Goal: Transaction & Acquisition: Purchase product/service

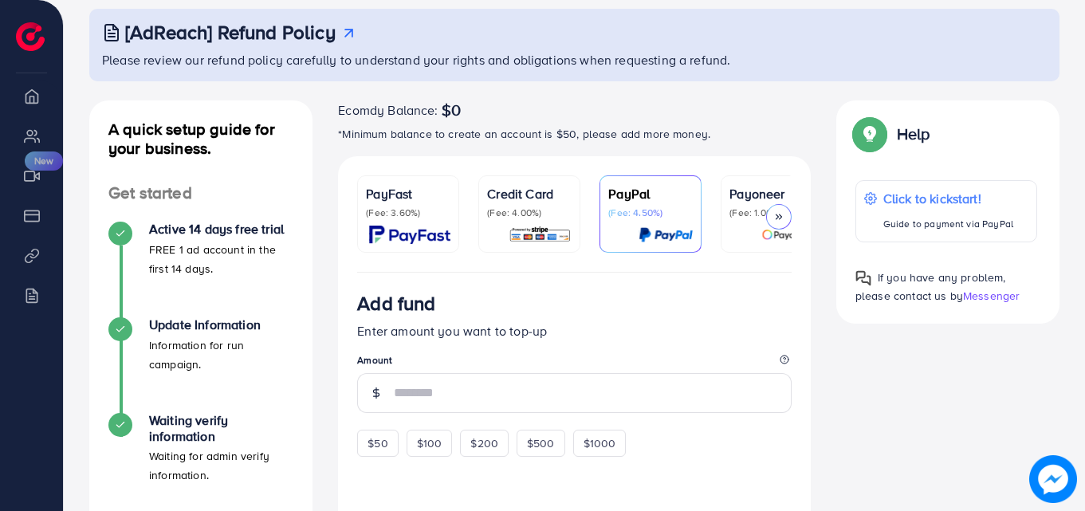
scroll to position [85, 0]
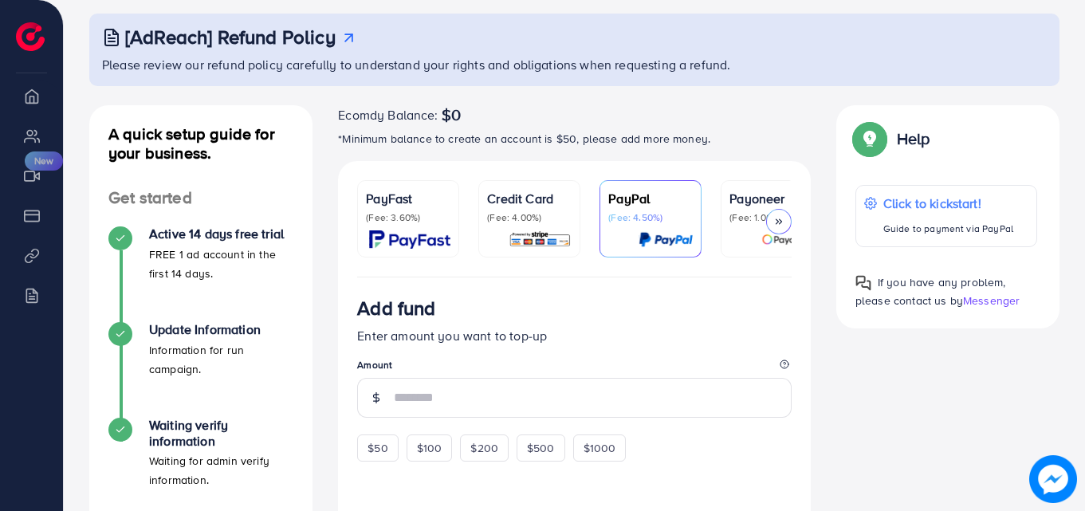
click at [791, 226] on div at bounding box center [779, 222] width 26 height 26
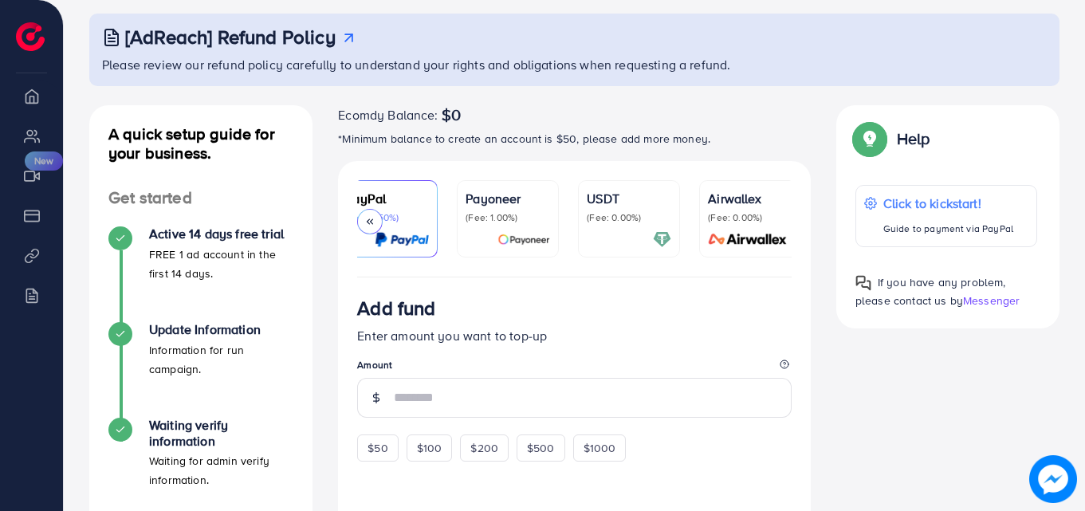
scroll to position [0, 274]
click at [620, 214] on p "(Fee: 0.00%)" at bounding box center [619, 217] width 85 height 13
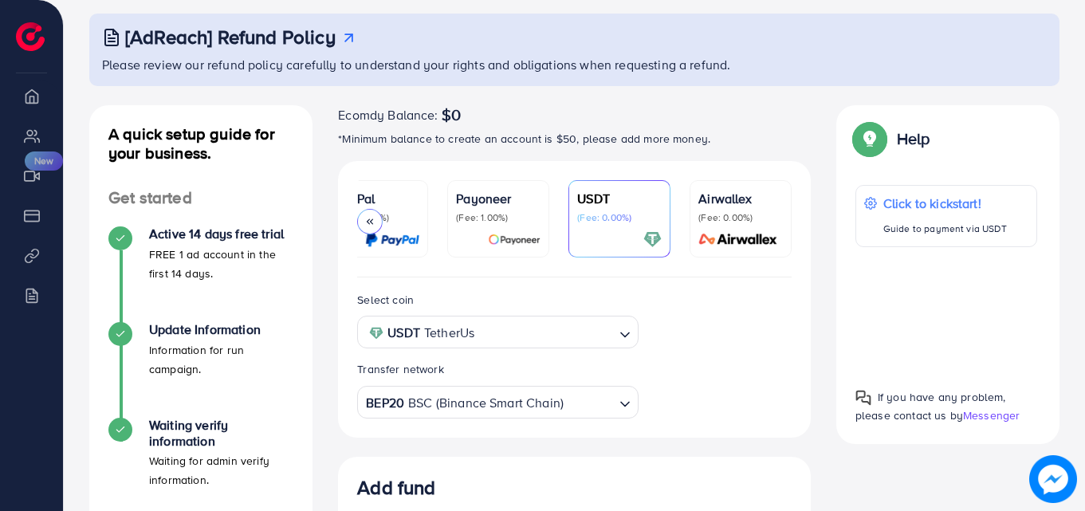
click at [368, 224] on icon at bounding box center [369, 221] width 11 height 11
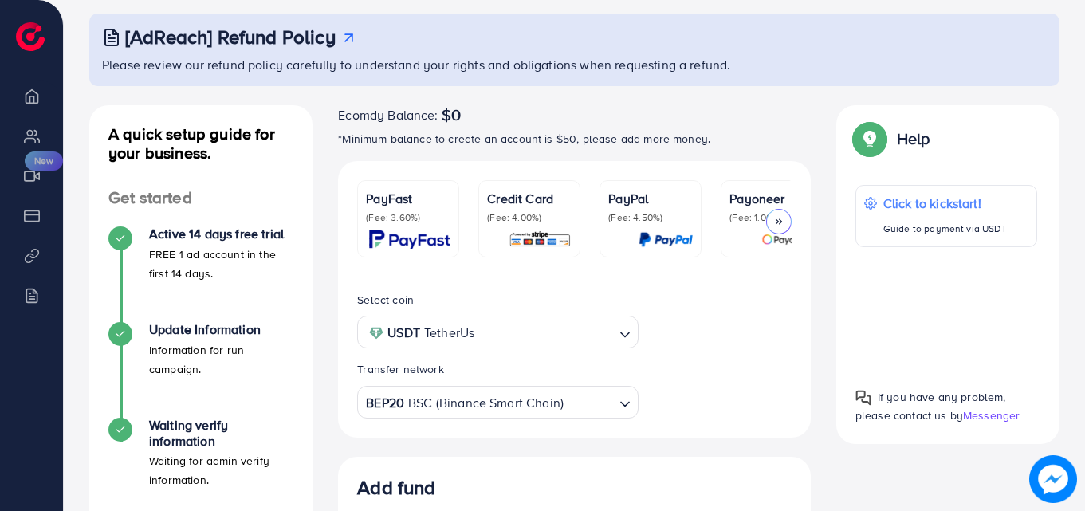
click at [770, 220] on div at bounding box center [779, 222] width 26 height 26
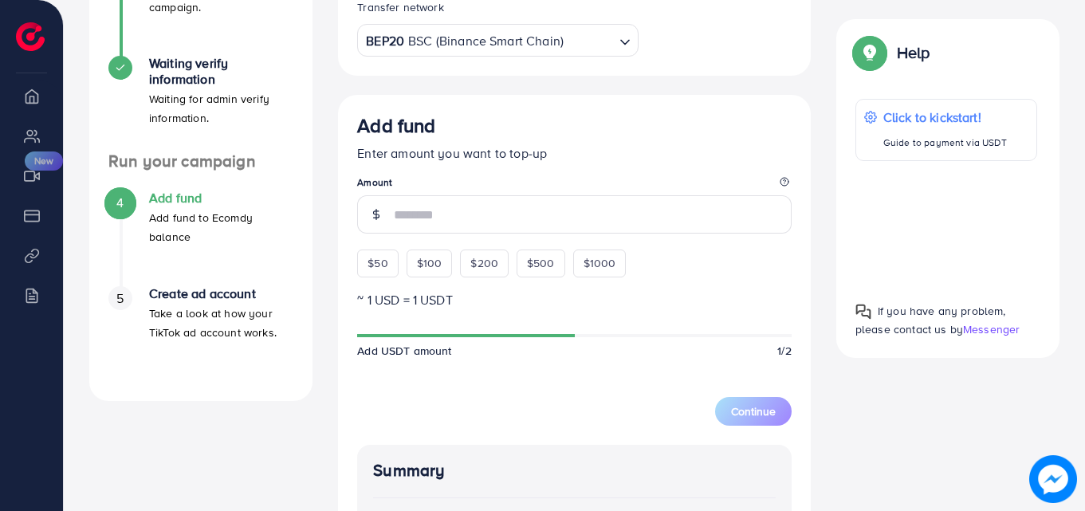
scroll to position [463, 0]
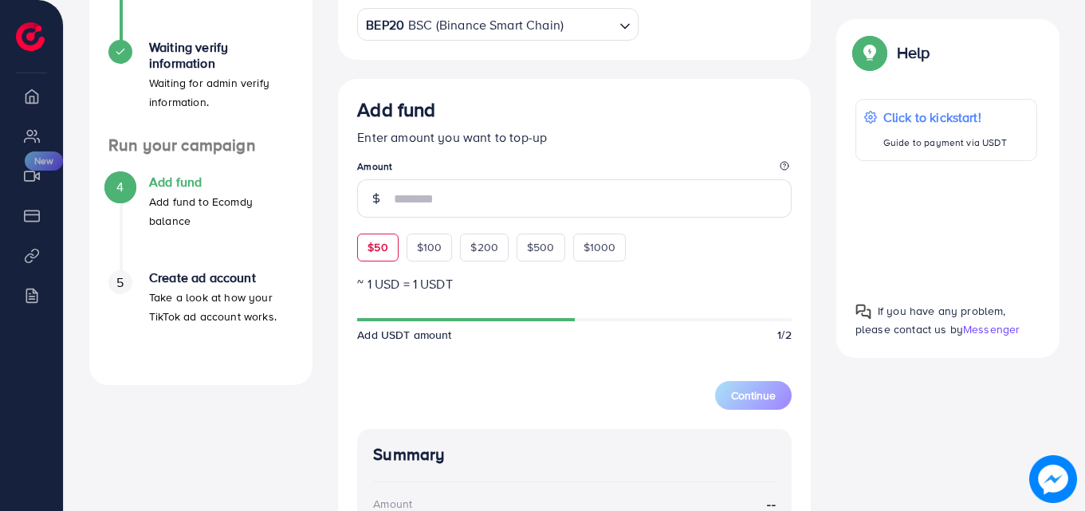
click at [368, 253] on span "$50" at bounding box center [378, 247] width 20 height 16
type input "**"
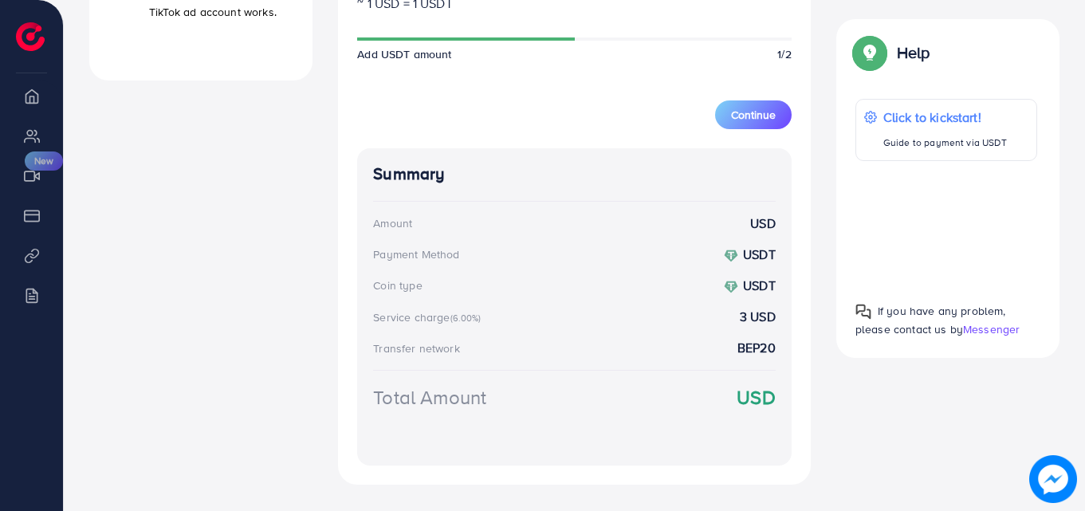
scroll to position [770, 0]
click at [758, 121] on span "Continue" at bounding box center [753, 113] width 45 height 16
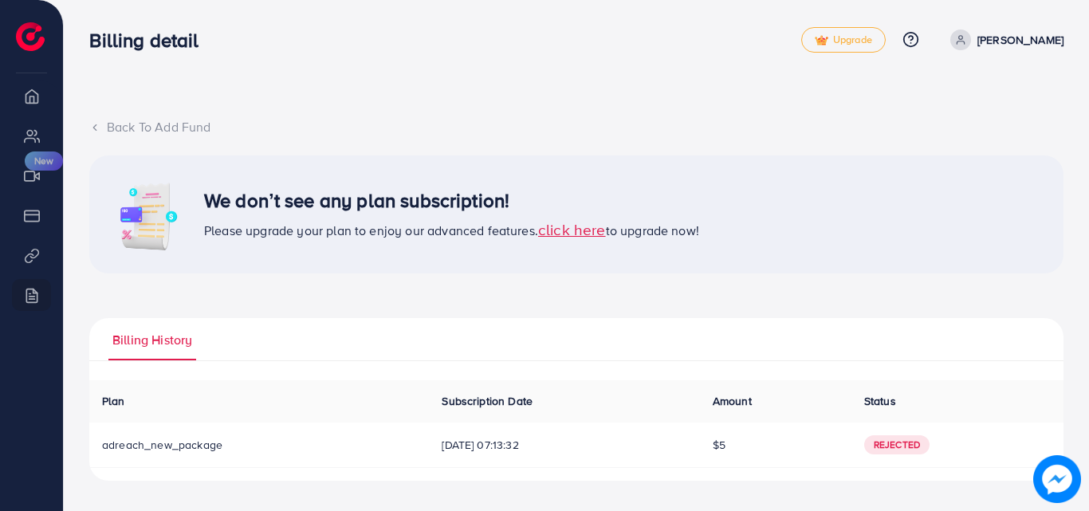
click at [582, 230] on span "click here" at bounding box center [572, 230] width 68 height 22
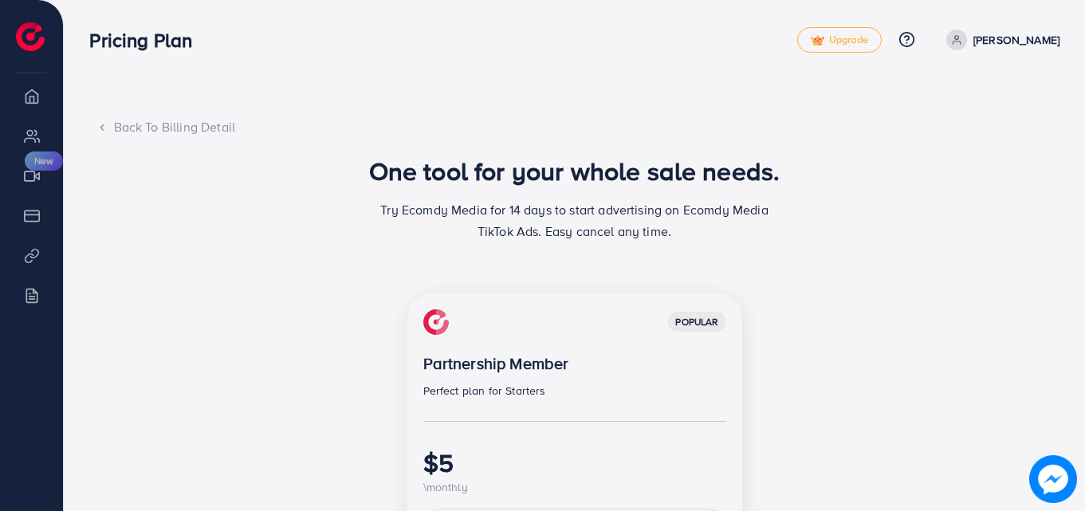
scroll to position [25, 0]
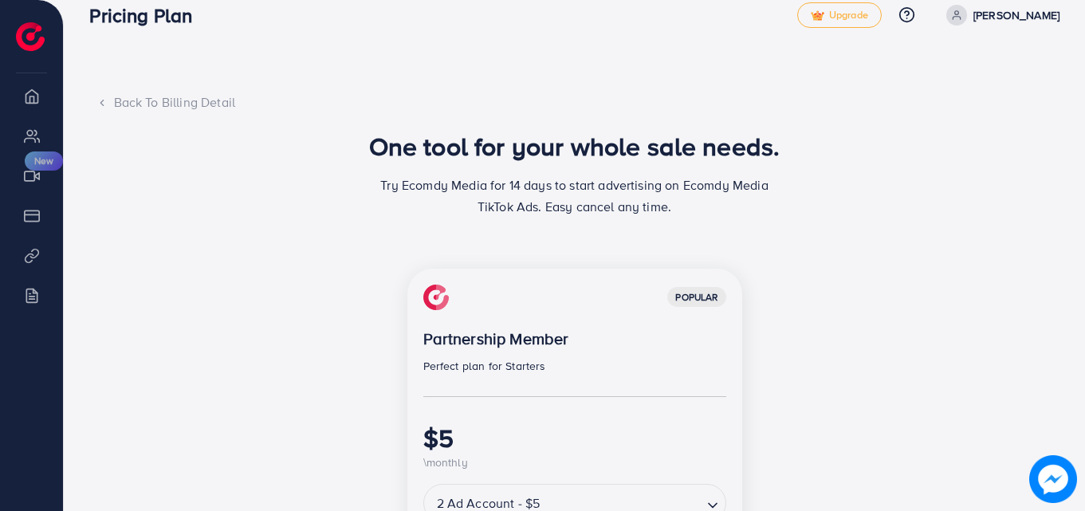
click at [1073, 205] on div "Back To Billing Detail One tool for your whole sale needs. Try Ecomdy Media for…" at bounding box center [575, 464] width 1022 height 979
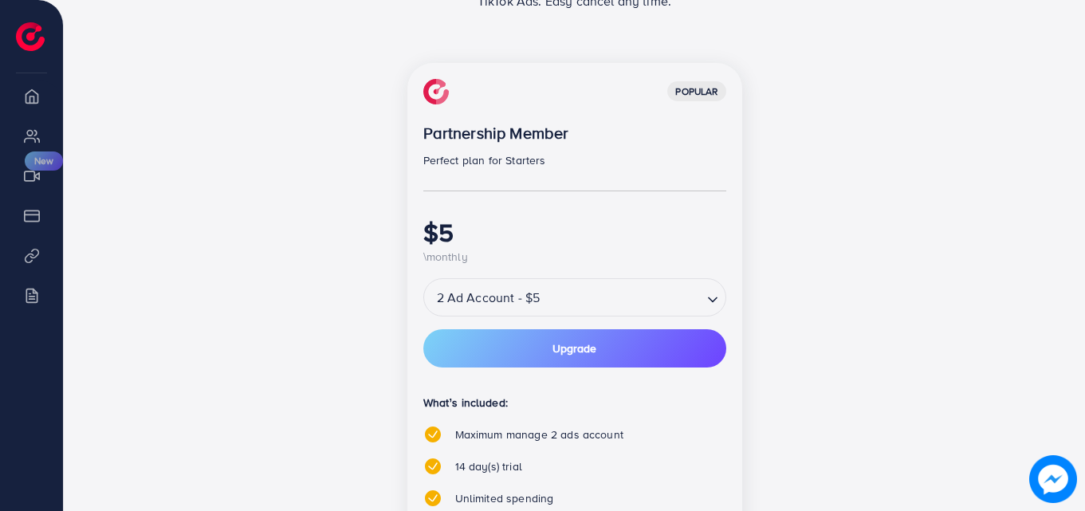
scroll to position [247, 0]
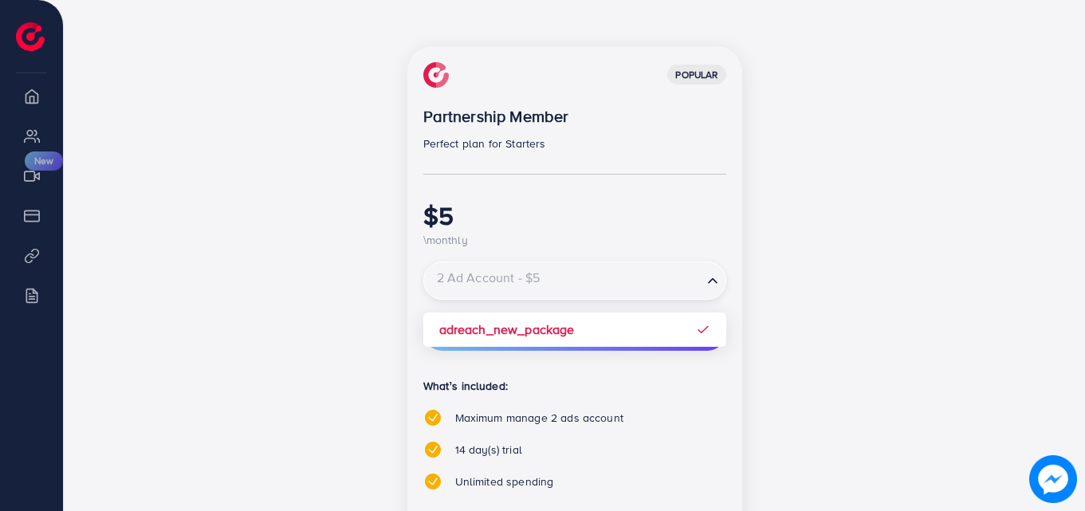
click at [699, 286] on input "Search for option" at bounding box center [563, 281] width 275 height 28
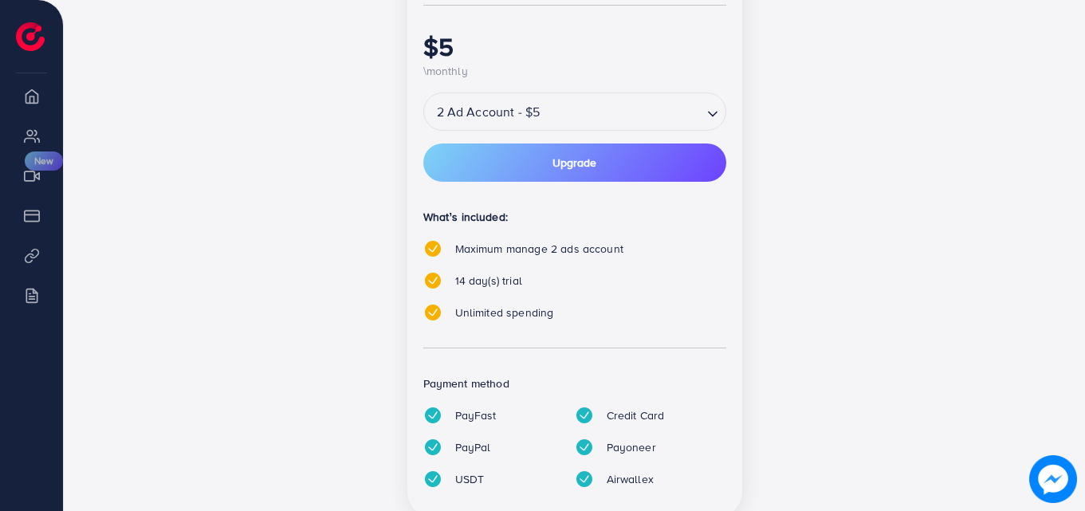
scroll to position [467, 0]
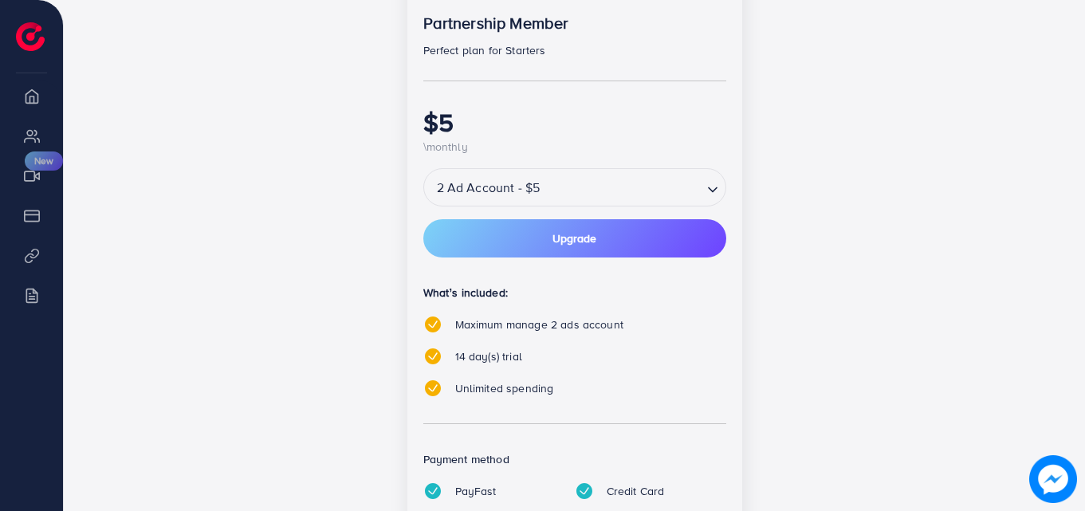
scroll to position [355, 0]
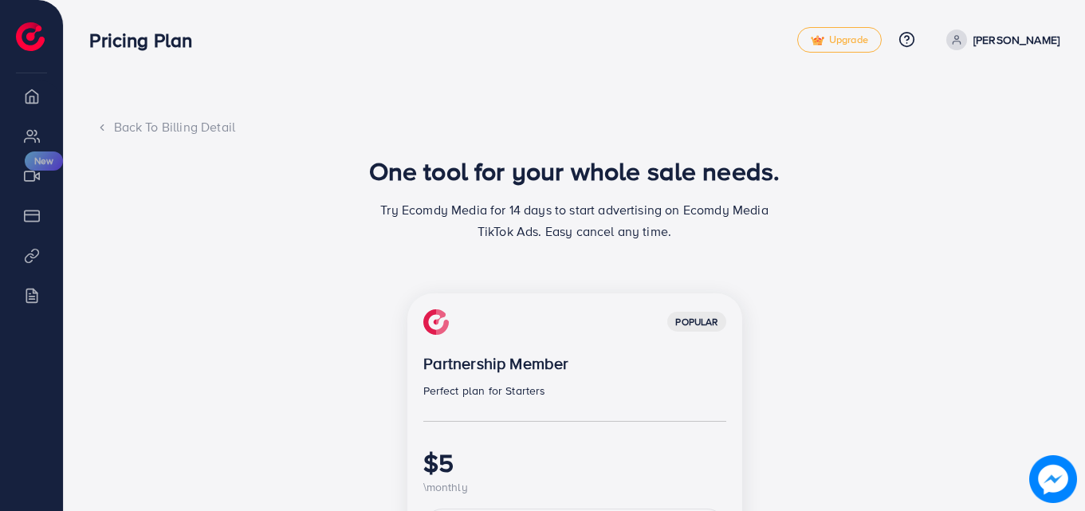
click at [124, 128] on div "Back To Billing Detail" at bounding box center [575, 127] width 957 height 18
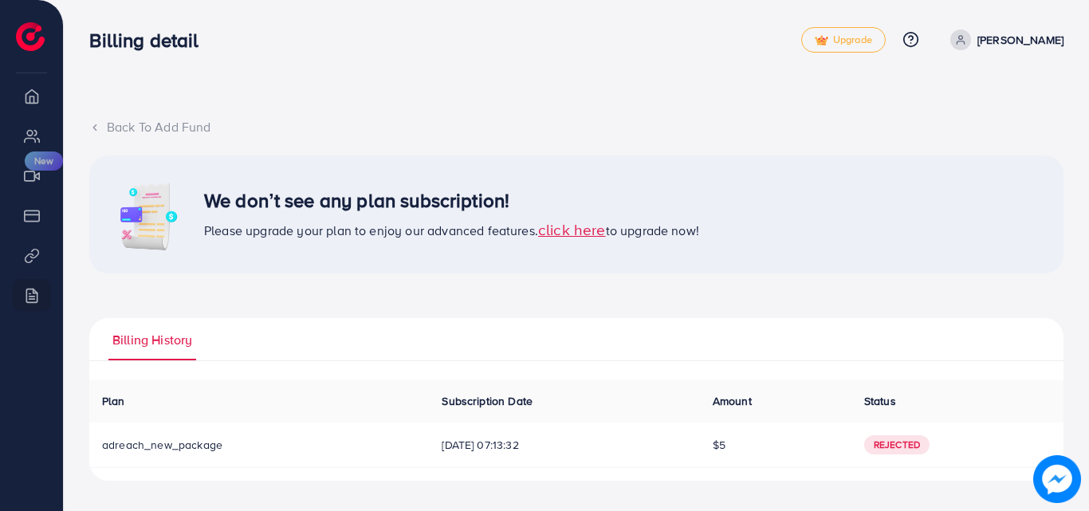
drag, startPoint x: 1089, startPoint y: 142, endPoint x: 1088, endPoint y: 180, distance: 38.3
click at [1088, 180] on div "Back To Add Fund We don’t see any plan subscription! Please upgrade your plan t…" at bounding box center [577, 253] width 1026 height 506
